Goal: Find contact information: Find contact information

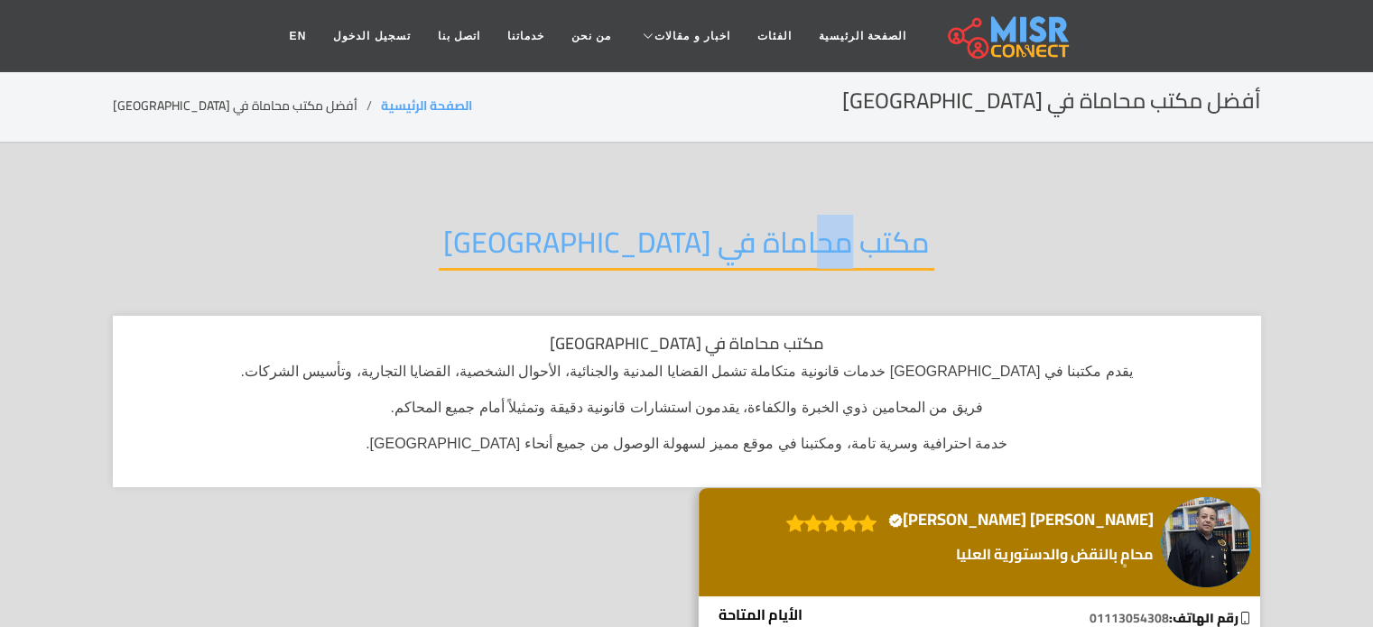
drag, startPoint x: 729, startPoint y: 227, endPoint x: 698, endPoint y: 255, distance: 42.8
click at [698, 255] on h2 "مكتب محاماة في [GEOGRAPHIC_DATA]" at bounding box center [687, 248] width 496 height 46
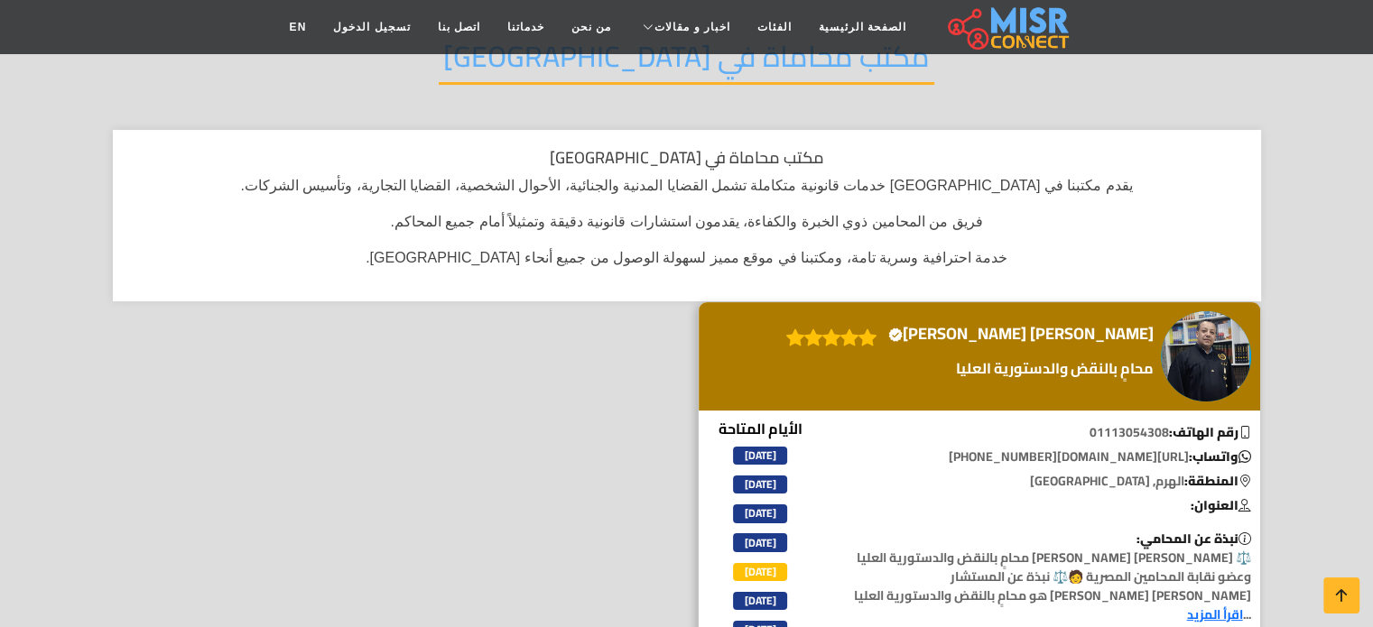
scroll to position [361, 0]
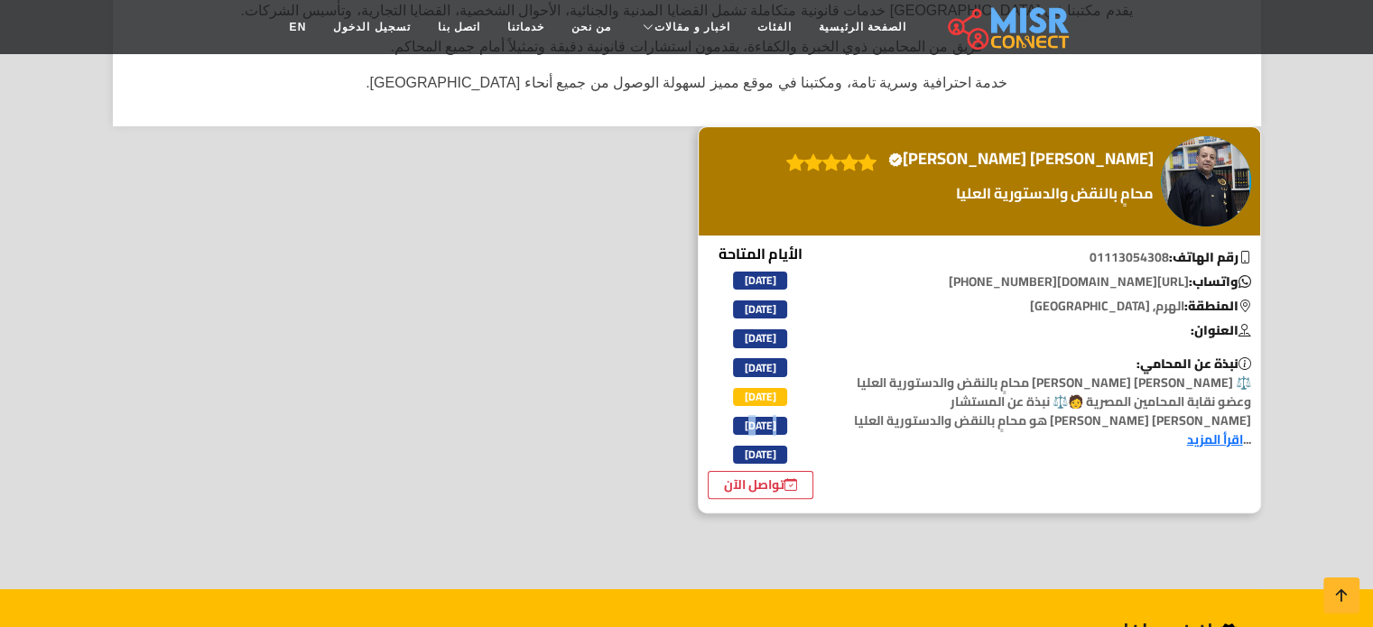
drag, startPoint x: 772, startPoint y: 406, endPoint x: 773, endPoint y: 422, distance: 16.3
click at [773, 422] on div "الأيام المتاحة السبت الأحد الإثنين الثلاثاء الأربعاء الخميس الجمعة تواصل الآن" at bounding box center [761, 371] width 107 height 257
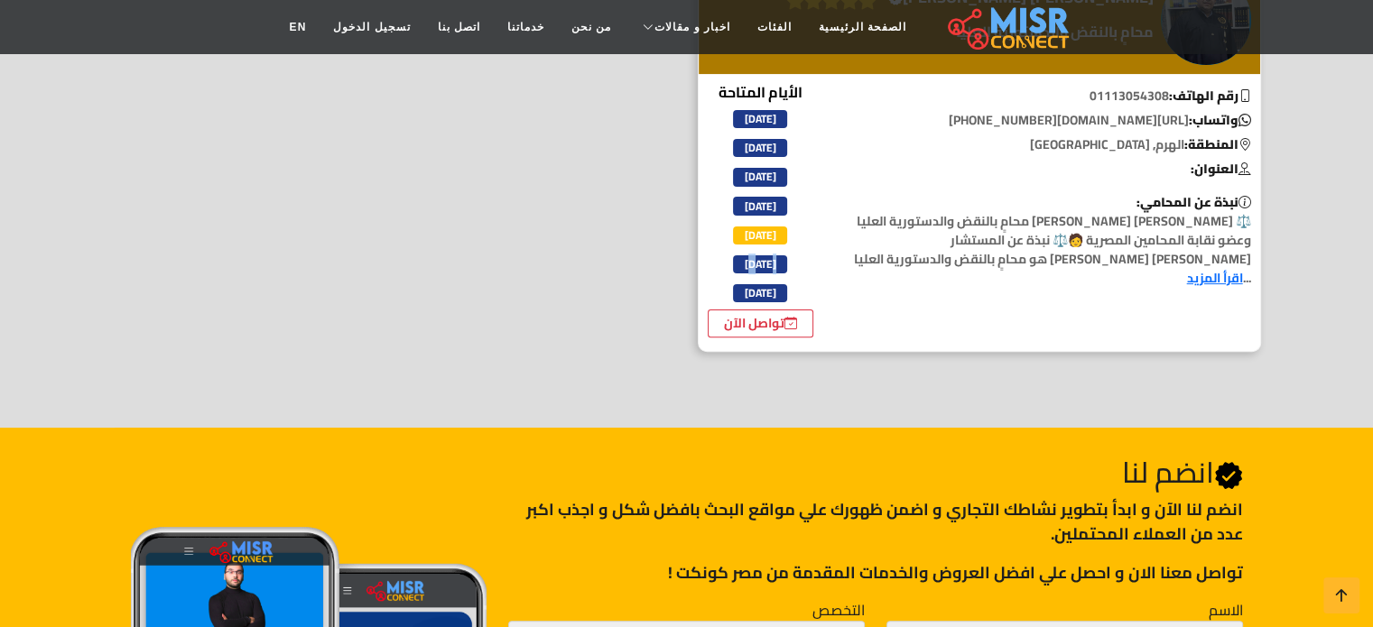
scroll to position [542, 0]
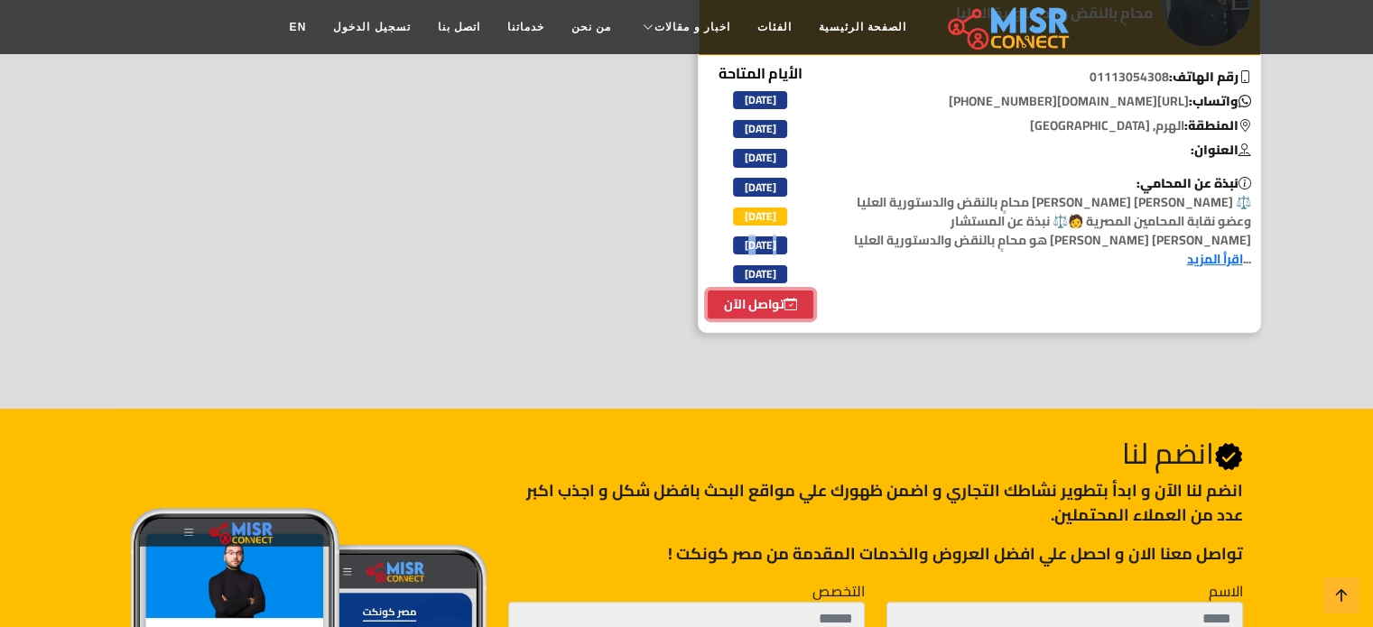
click at [747, 299] on link "تواصل الآن" at bounding box center [761, 305] width 107 height 28
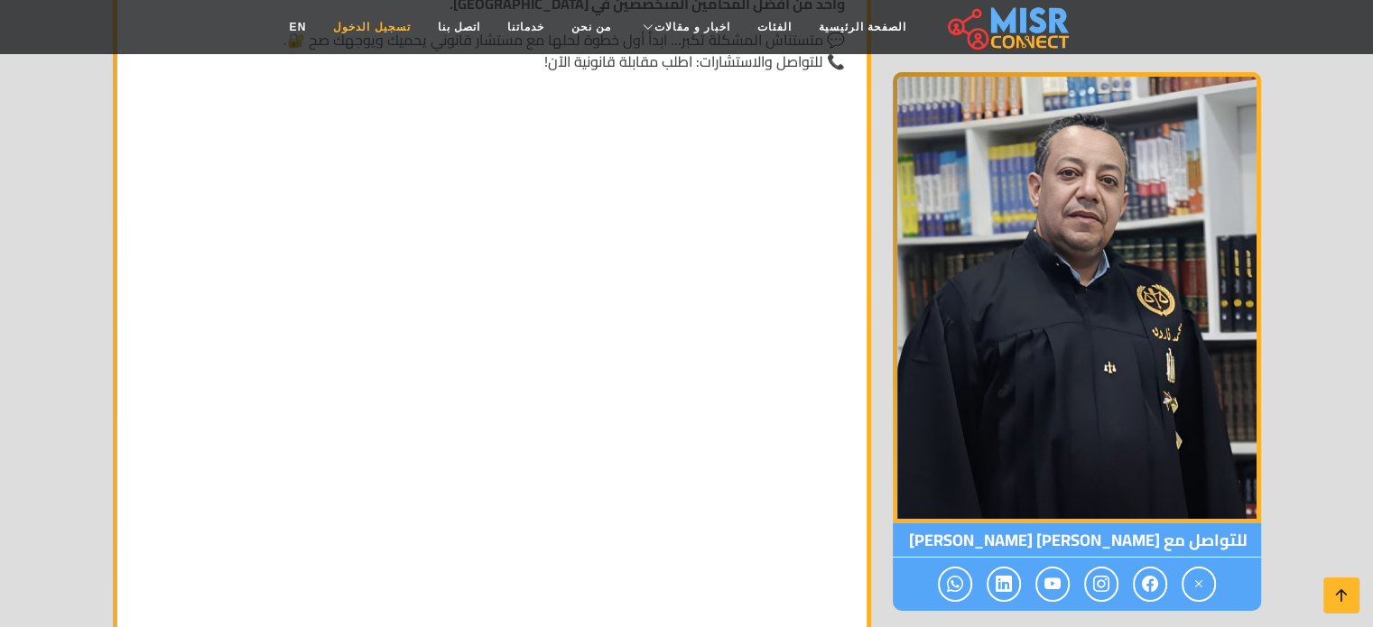
scroll to position [6499, 0]
